Goal: Navigation & Orientation: Find specific page/section

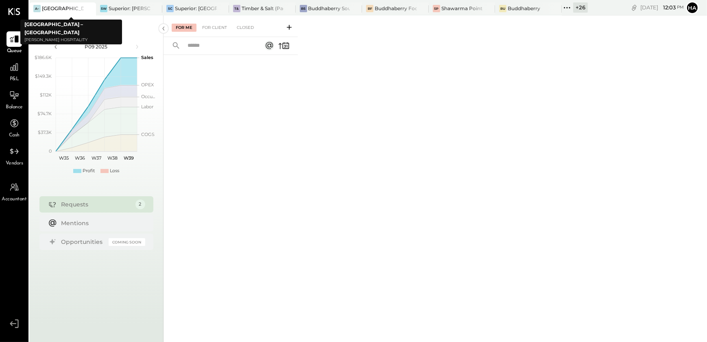
click at [90, 8] on icon at bounding box center [89, 9] width 10 height 10
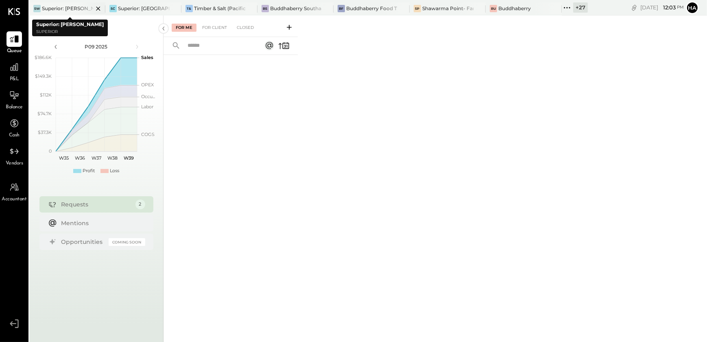
click at [66, 8] on div "Superior: [PERSON_NAME]" at bounding box center [67, 8] width 51 height 7
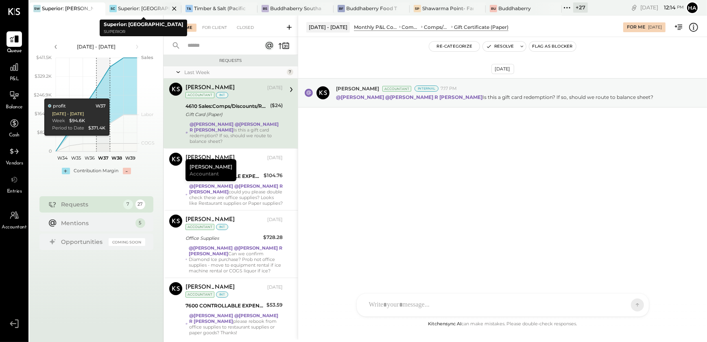
click at [145, 9] on div "Superior: [GEOGRAPHIC_DATA]" at bounding box center [143, 8] width 51 height 7
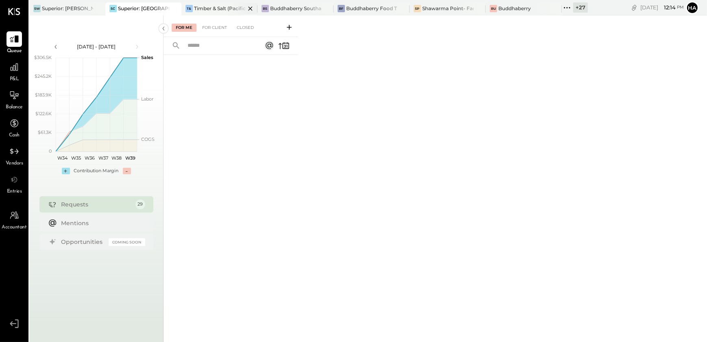
click at [214, 8] on div "Timber & Salt (Pacific Dining CA1 LLC)" at bounding box center [219, 8] width 51 height 7
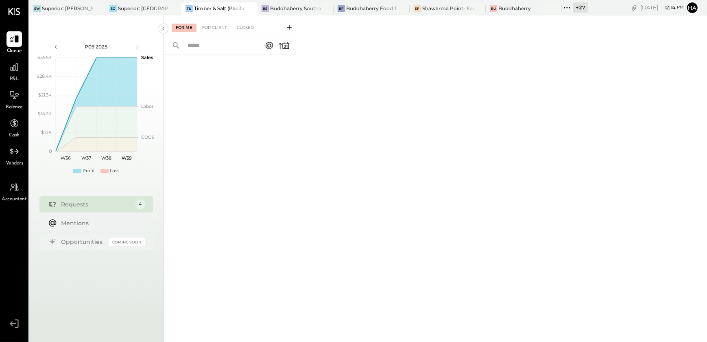
click at [576, 7] on div "+ 27" at bounding box center [580, 7] width 15 height 10
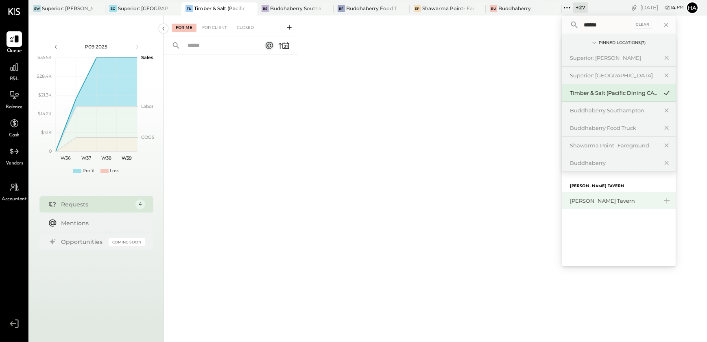
type input "******"
click at [606, 203] on div "[PERSON_NAME] Tavern" at bounding box center [614, 201] width 88 height 8
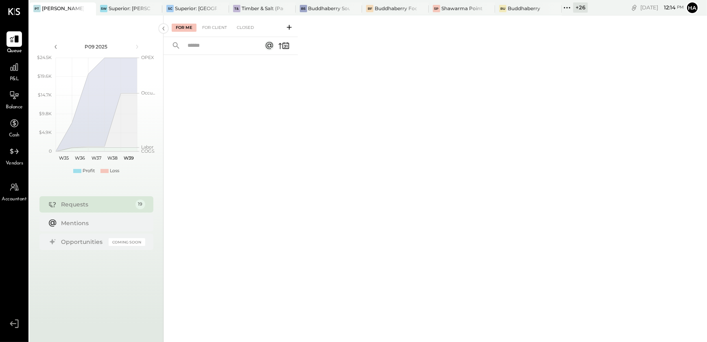
click at [582, 4] on div "+ 26" at bounding box center [580, 7] width 15 height 10
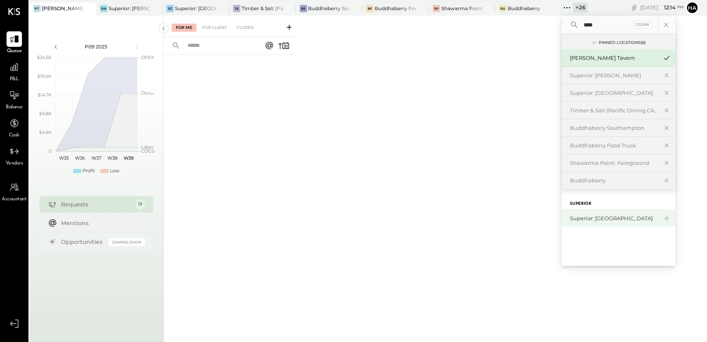
type input "****"
click at [598, 215] on div "Superior: [GEOGRAPHIC_DATA]" at bounding box center [614, 218] width 88 height 8
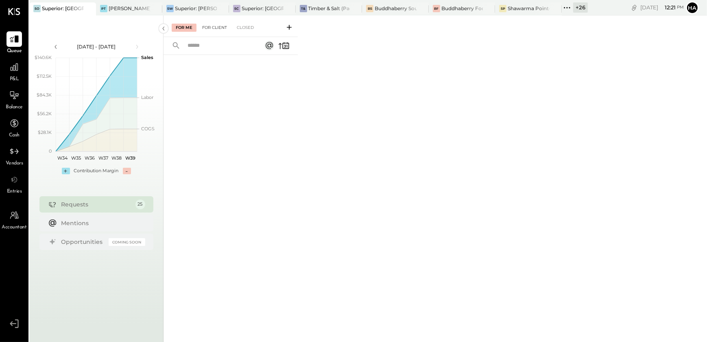
click at [212, 31] on div "For Client" at bounding box center [214, 28] width 33 height 8
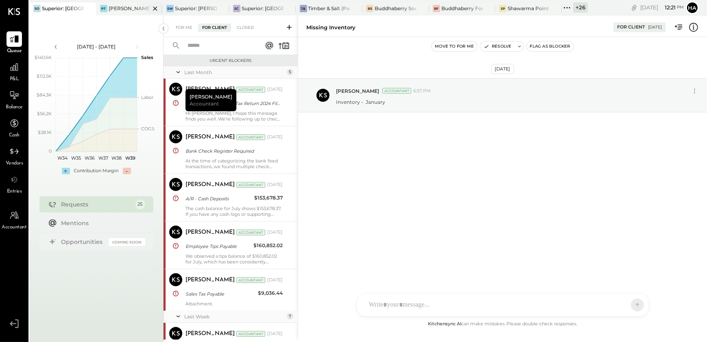
click at [114, 6] on div "[PERSON_NAME] Tavern" at bounding box center [130, 8] width 42 height 7
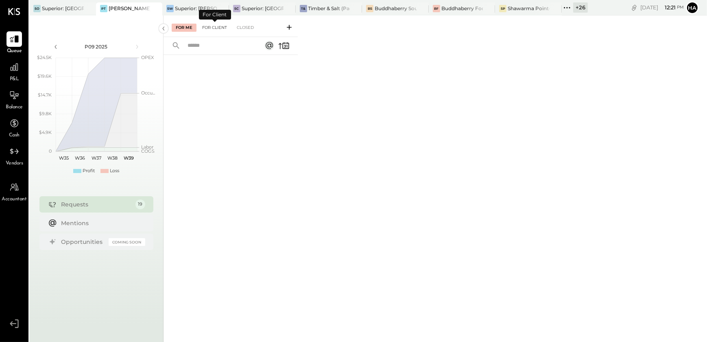
click at [219, 26] on div "For Client" at bounding box center [214, 28] width 33 height 8
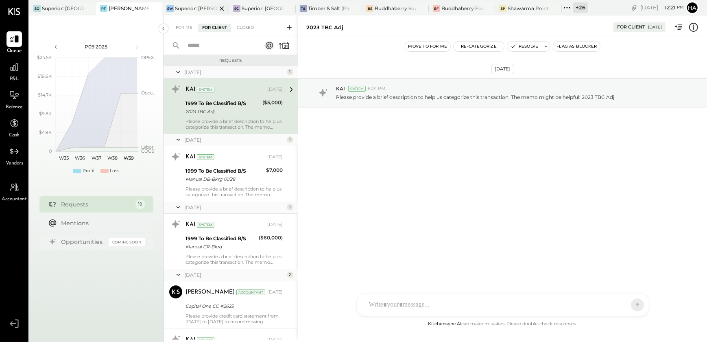
click at [182, 11] on div "Superior: [PERSON_NAME]" at bounding box center [196, 8] width 42 height 7
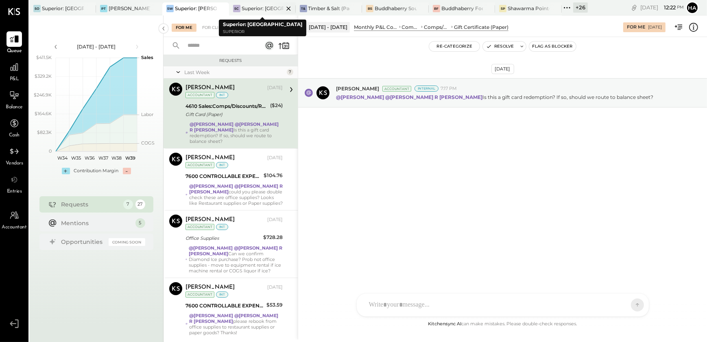
click at [259, 8] on div "Superior: [GEOGRAPHIC_DATA]" at bounding box center [263, 8] width 42 height 7
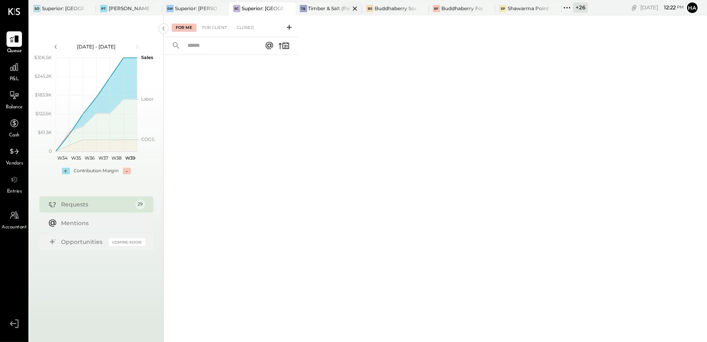
click at [313, 8] on div "Timber & Salt (Pacific Dining CA1 LLC)" at bounding box center [329, 8] width 42 height 7
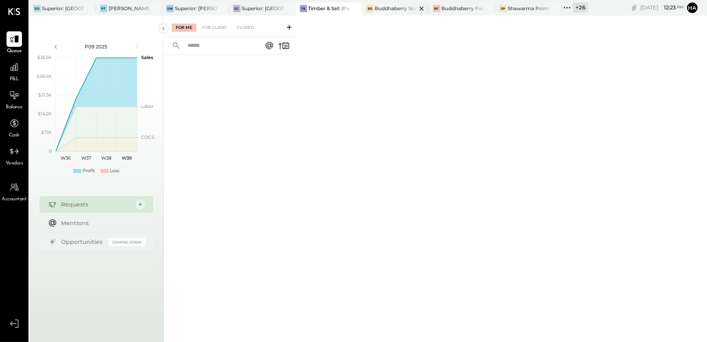
click at [385, 9] on div "Buddhaberry Southampton" at bounding box center [396, 8] width 42 height 7
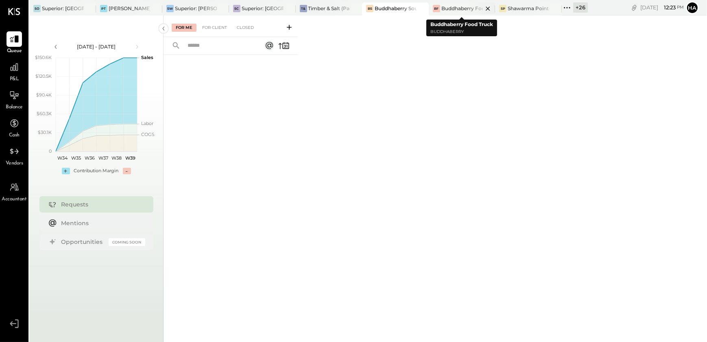
click at [460, 9] on div "Buddhaberry Food Truck" at bounding box center [462, 8] width 42 height 7
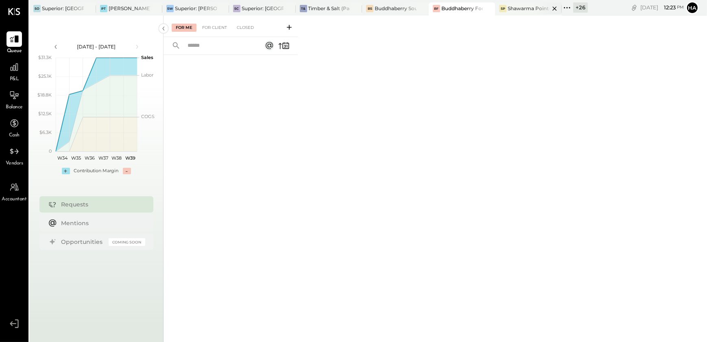
click at [522, 2] on div "SP Shawarma Point- Fareground" at bounding box center [528, 8] width 67 height 13
